Goal: Obtain resource: Download file/media

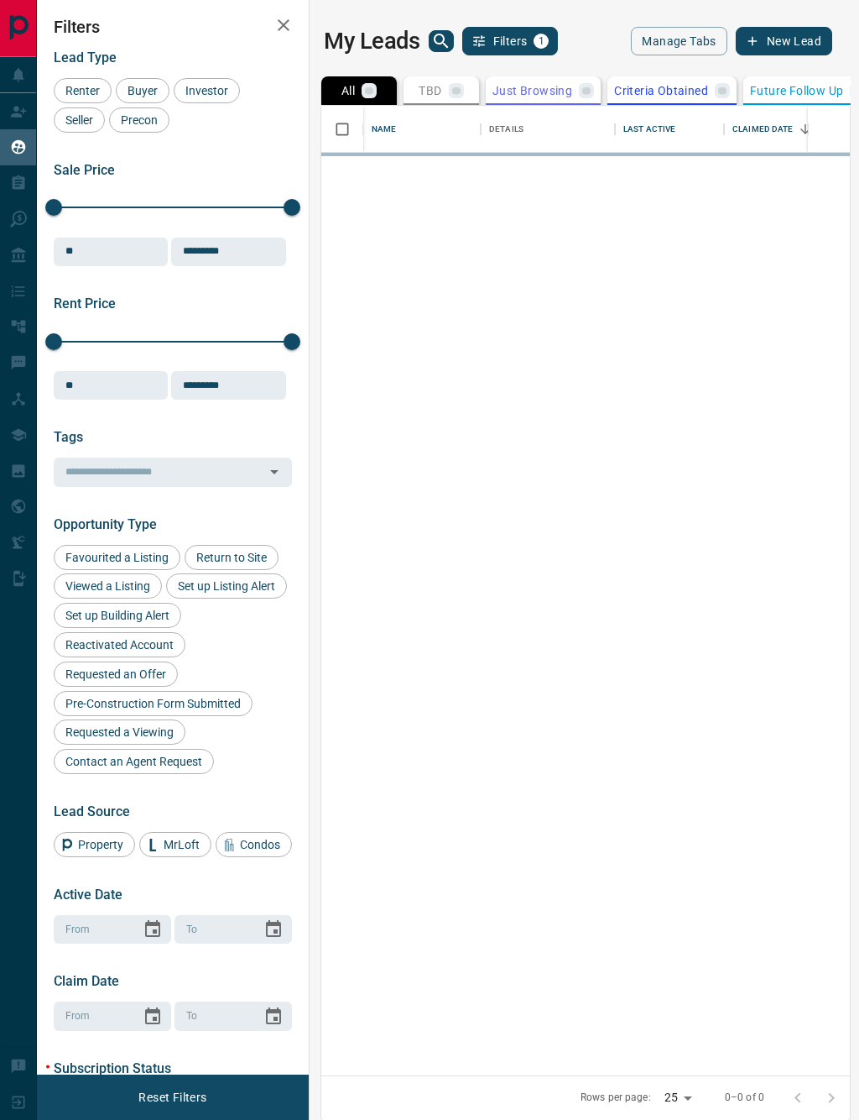
scroll to position [969, 529]
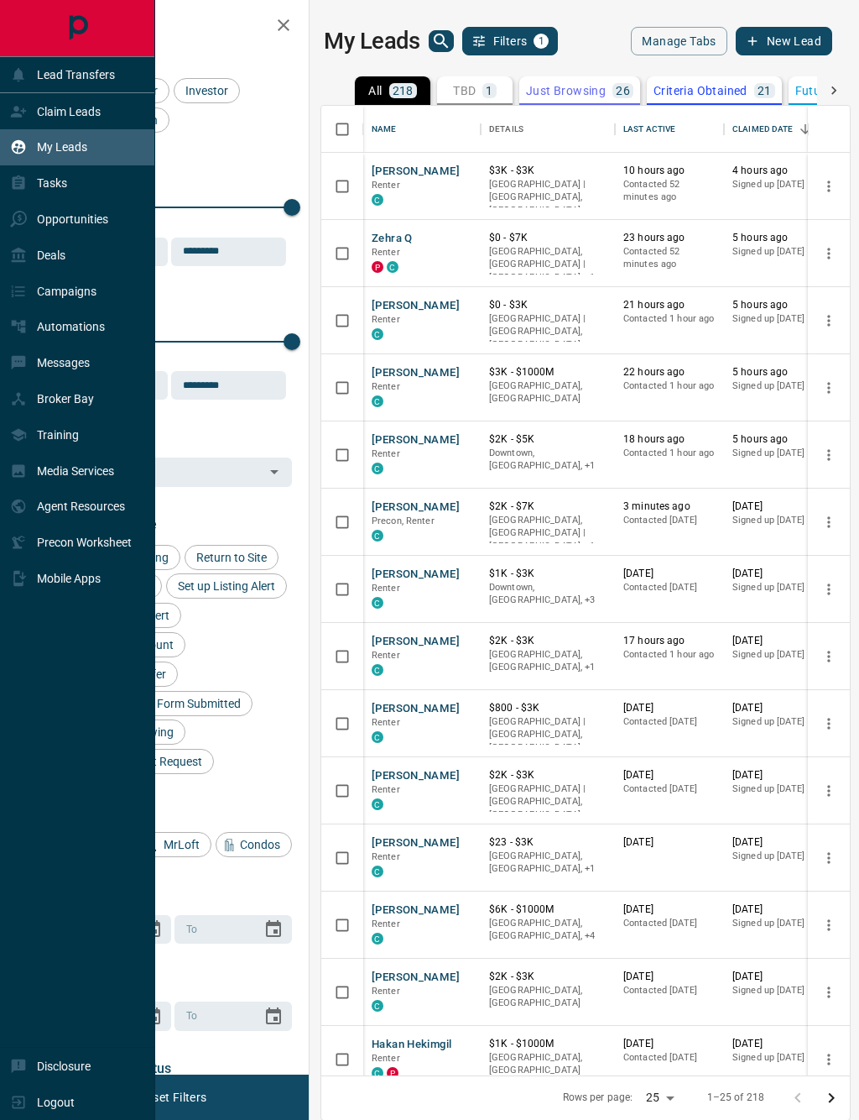
click at [24, 201] on div "Tasks" at bounding box center [77, 183] width 155 height 36
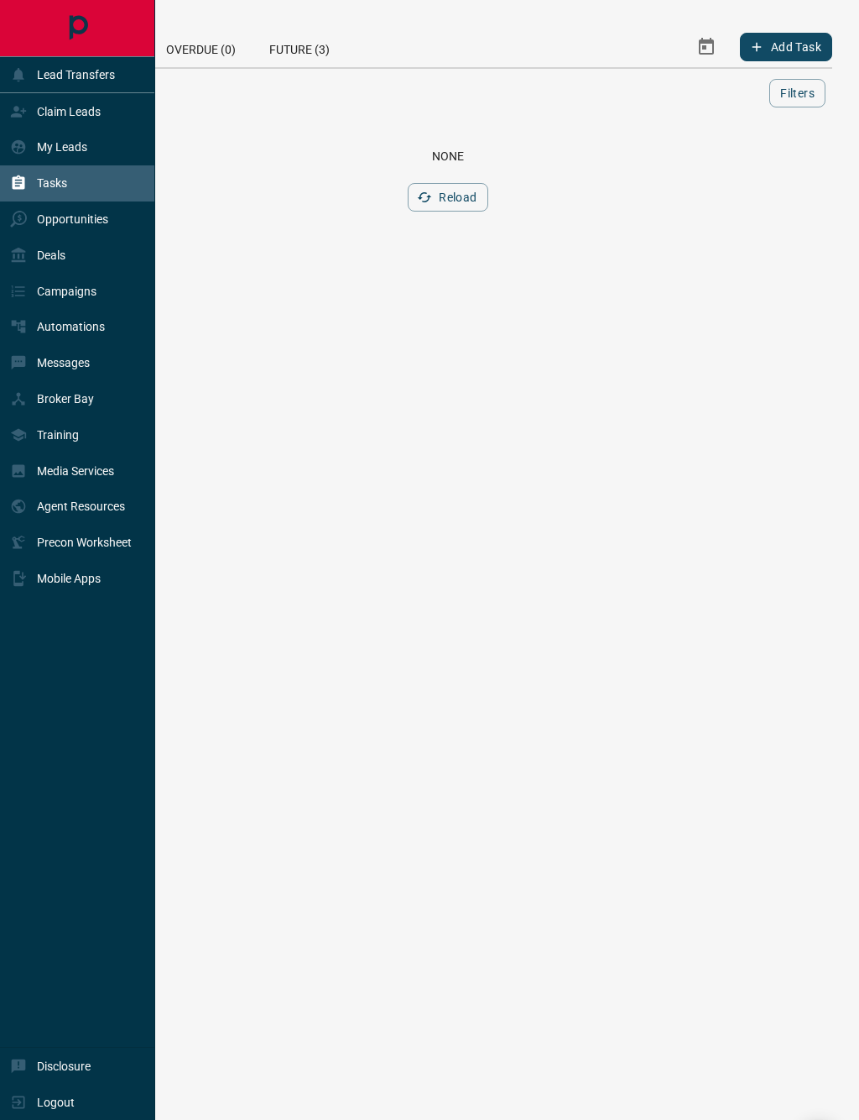
click at [60, 262] on p "Deals" at bounding box center [51, 254] width 29 height 13
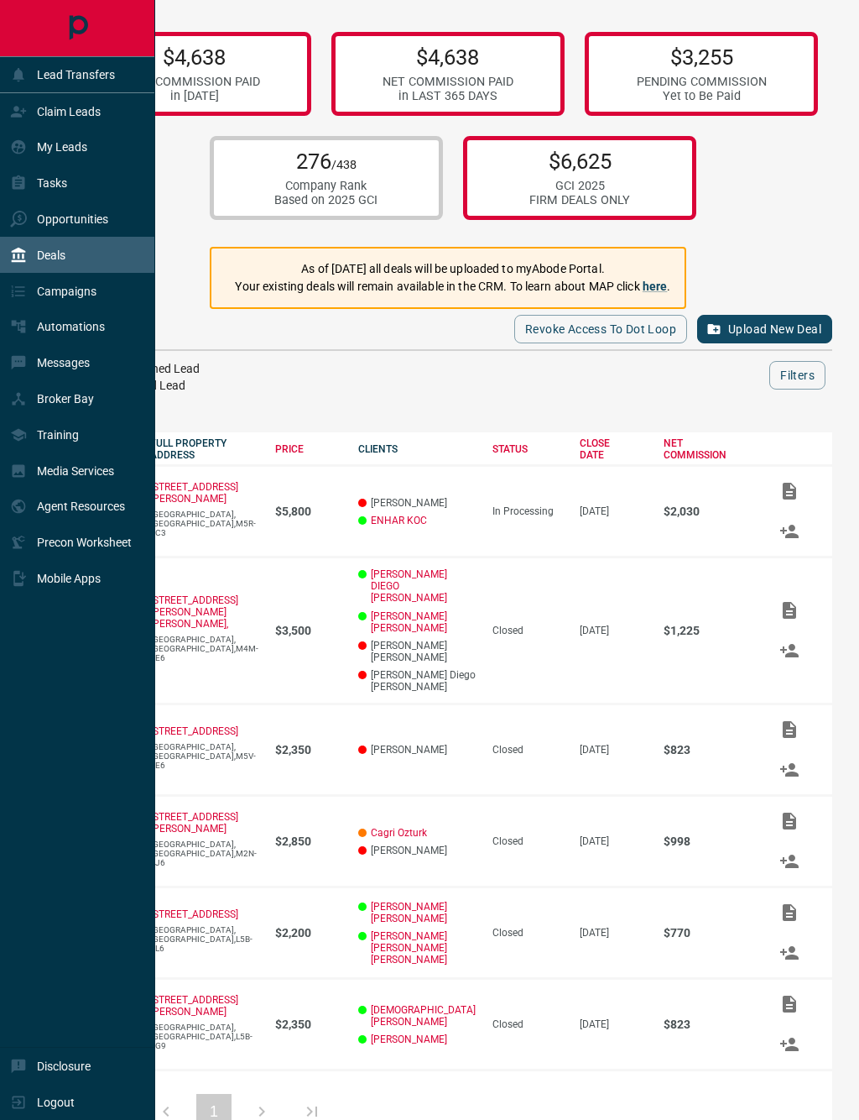
scroll to position [7, 0]
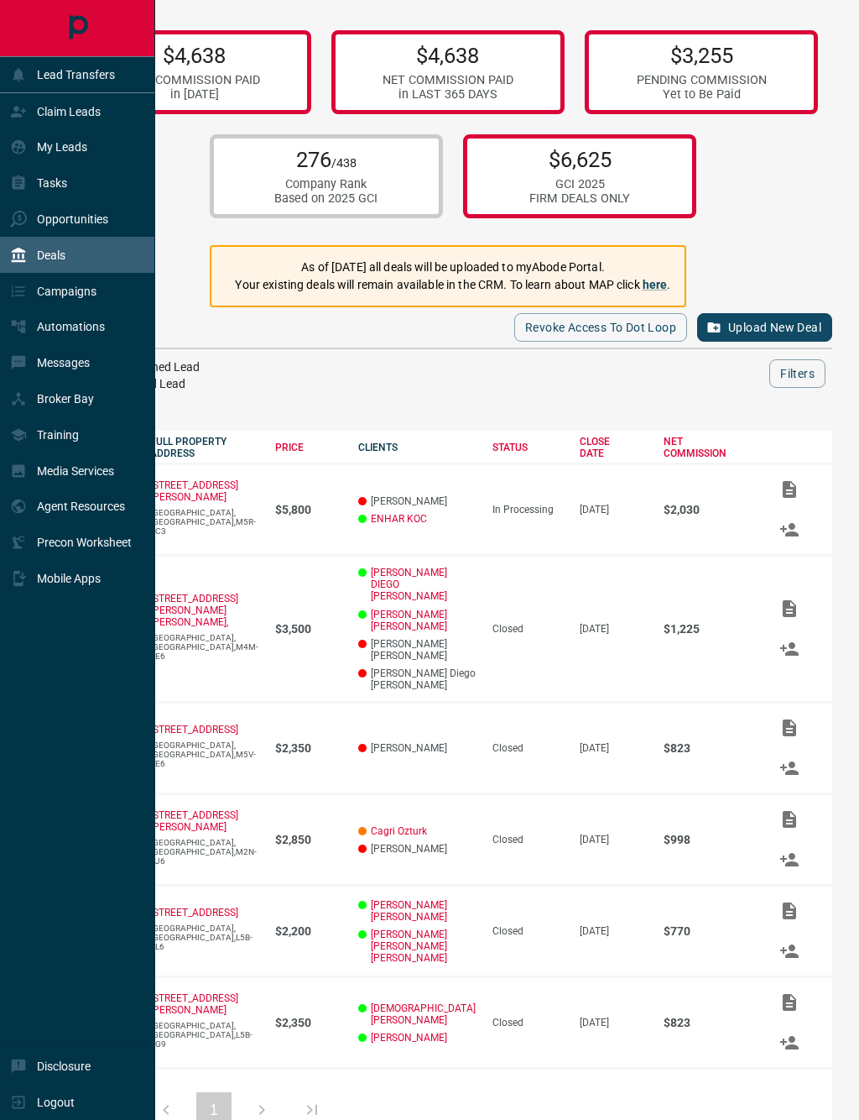
click at [783, 490] on icon "Add / View Documents" at bounding box center [789, 489] width 13 height 17
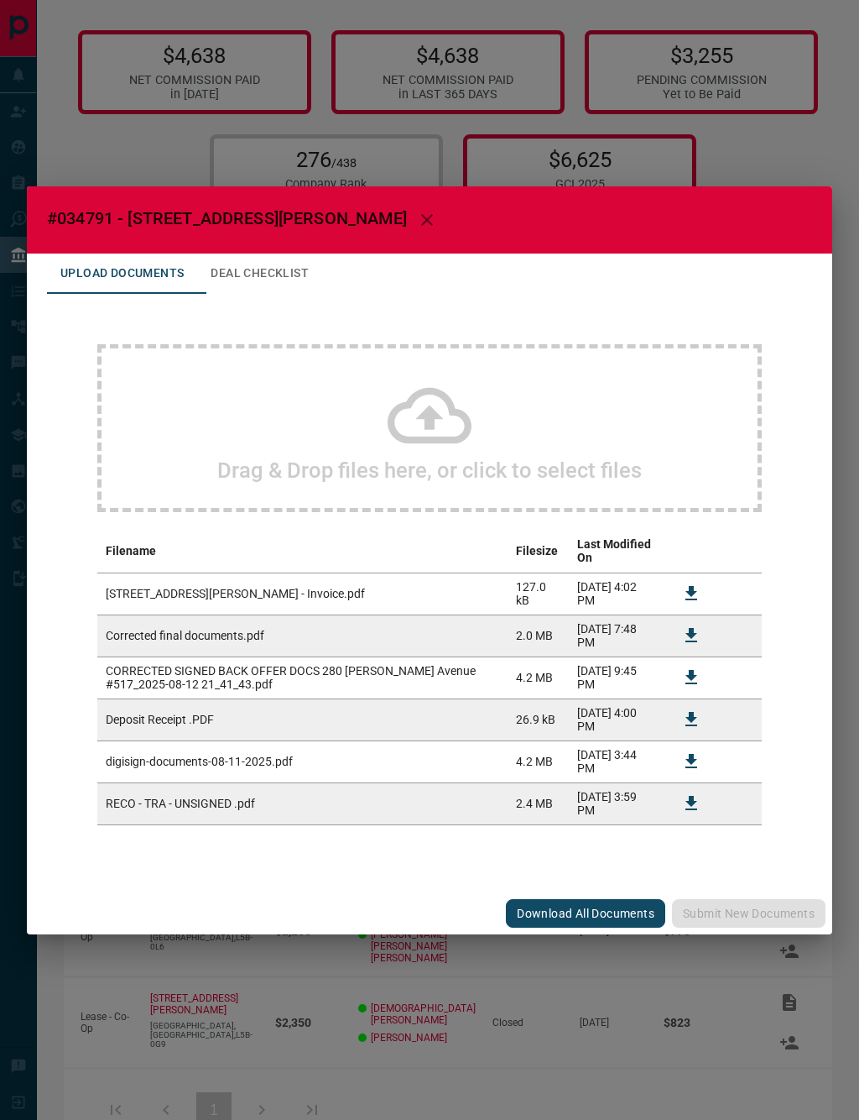
click at [694, 812] on icon "Download" at bounding box center [691, 803] width 20 height 20
click at [202, 731] on td "Deposit Receipt .PDF" at bounding box center [302, 719] width 410 height 42
click at [196, 735] on td "Deposit Receipt .PDF" at bounding box center [302, 719] width 410 height 42
click at [227, 770] on td "digisign-documents-08-11-2025.pdf" at bounding box center [302, 761] width 410 height 42
click at [232, 817] on td "RECO - TRA - UNSIGNED .pdf" at bounding box center [302, 803] width 410 height 42
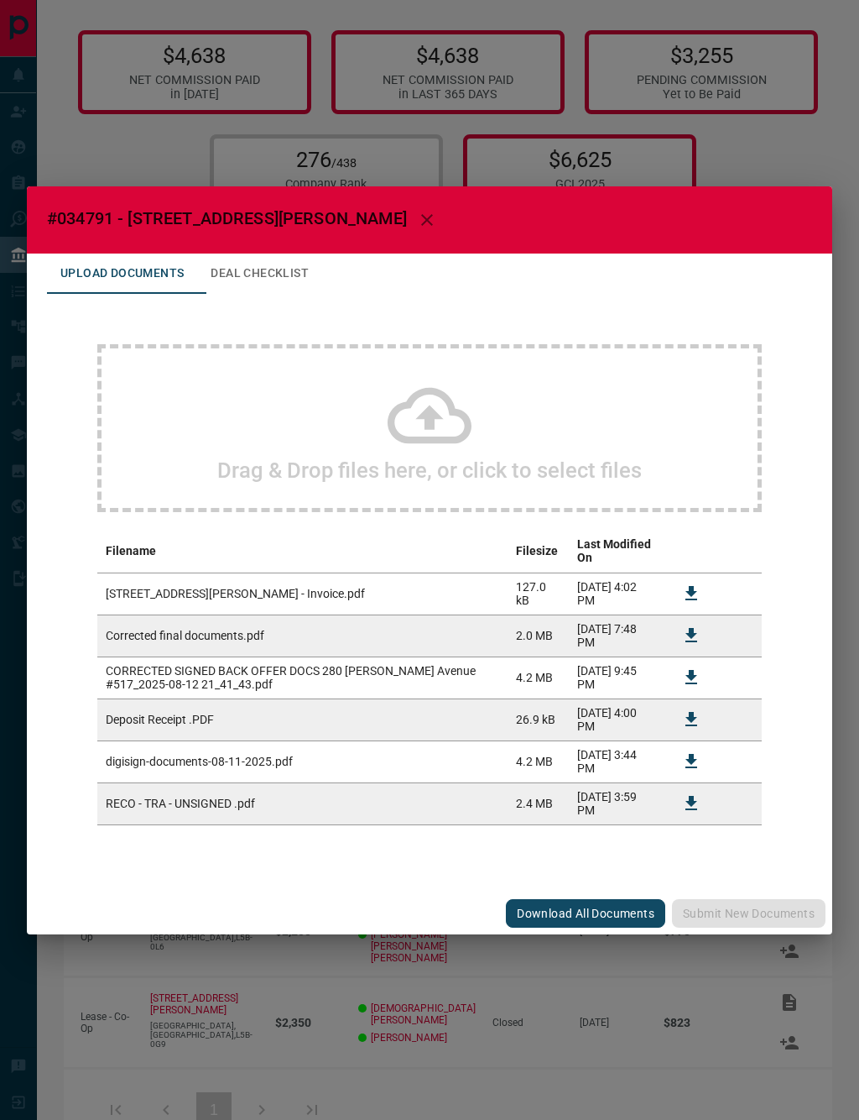
click at [747, 999] on div "#034791 - [STREET_ADDRESS][PERSON_NAME],517 Upload Documents Deal Checklist Dra…" at bounding box center [429, 560] width 859 height 1120
